Goal: Navigation & Orientation: Find specific page/section

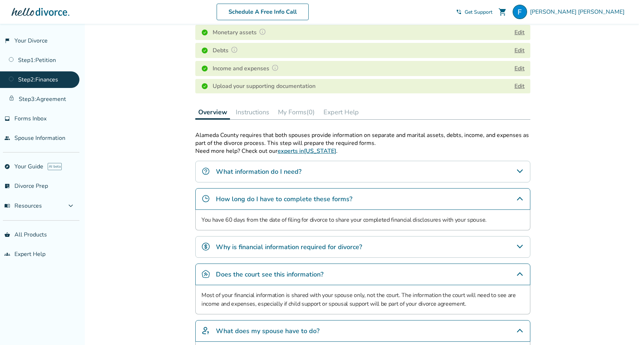
scroll to position [10, 0]
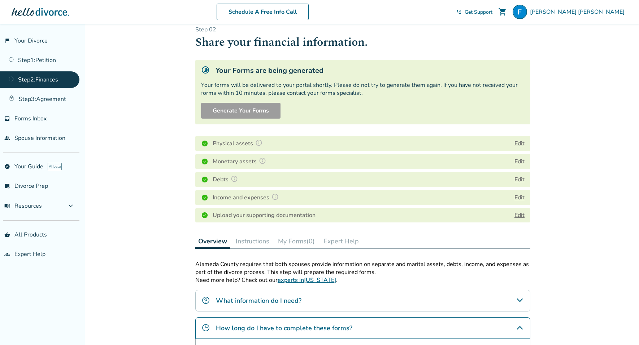
click at [292, 243] on button "My Forms (0)" at bounding box center [296, 241] width 43 height 14
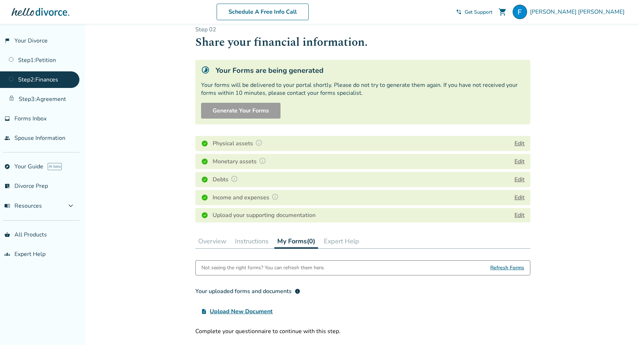
click at [510, 266] on span "Refresh Forms" at bounding box center [507, 268] width 34 height 14
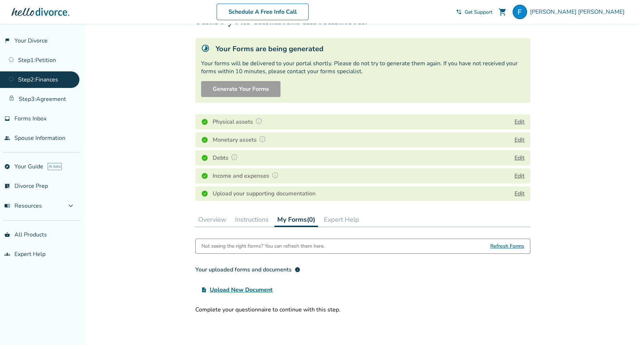
scroll to position [61, 0]
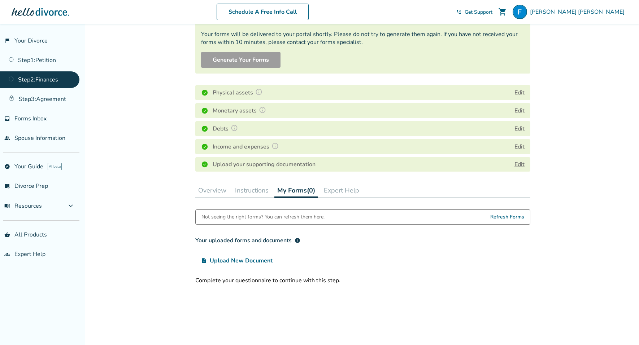
click at [221, 191] on button "Overview" at bounding box center [212, 190] width 34 height 14
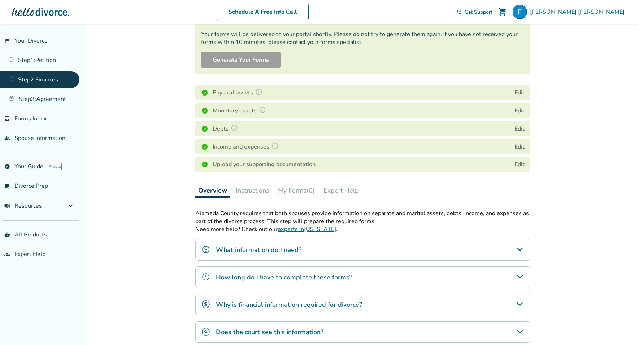
click at [245, 190] on button "Instructions" at bounding box center [252, 190] width 39 height 14
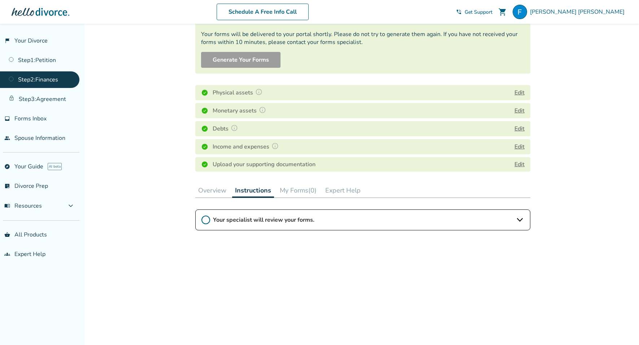
click at [325, 188] on button "Expert Help" at bounding box center [342, 190] width 41 height 14
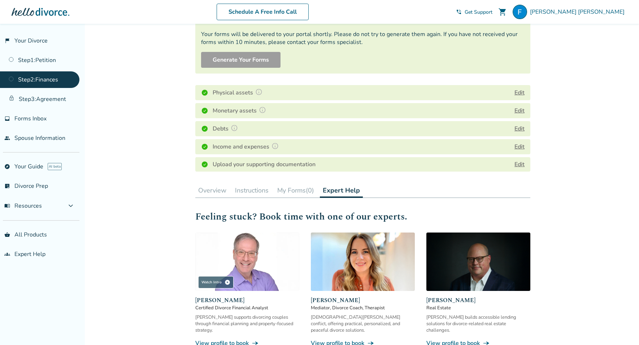
click at [284, 190] on button "My Forms (0)" at bounding box center [295, 190] width 43 height 14
